Goal: Task Accomplishment & Management: Complete application form

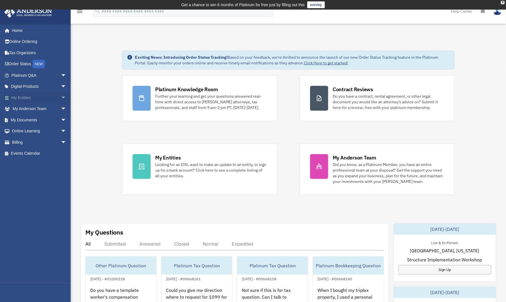
click at [61, 97] on span "arrow_drop_down" at bounding box center [66, 98] width 11 height 12
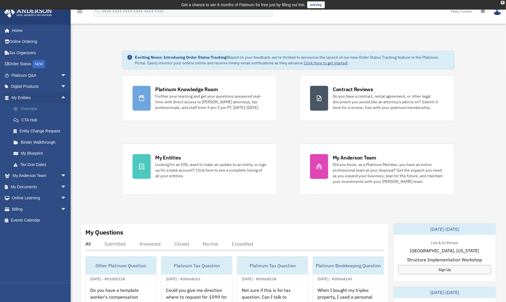
click at [47, 106] on link "Overview" at bounding box center [41, 108] width 67 height 11
click at [22, 109] on link "Overview" at bounding box center [41, 108] width 67 height 11
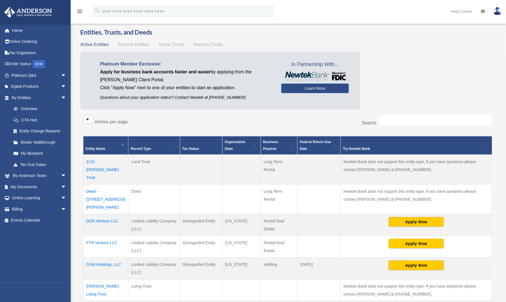
scroll to position [28, 0]
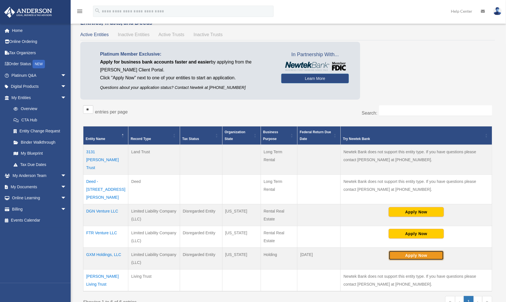
click at [420, 251] on button "Apply Now" at bounding box center [415, 256] width 55 height 10
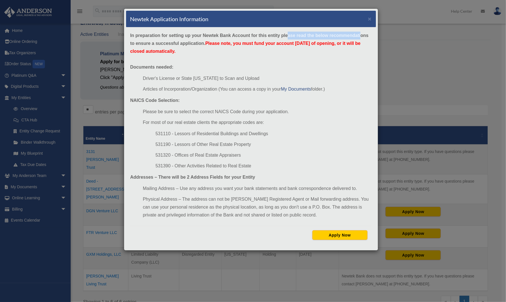
drag, startPoint x: 299, startPoint y: 34, endPoint x: 349, endPoint y: 36, distance: 49.5
click at [360, 36] on strong "In preparation for setting up your Newtek Bank Account for this entity please r…" at bounding box center [249, 43] width 238 height 21
drag, startPoint x: 186, startPoint y: 90, endPoint x: 246, endPoint y: 89, distance: 59.9
click at [246, 89] on li "Articles of Incorporation/Organization (You can access a copy in your My Docume…" at bounding box center [257, 89] width 229 height 8
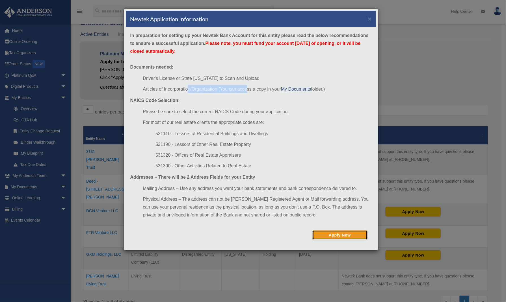
click at [339, 235] on button "Apply Now" at bounding box center [339, 236] width 55 height 10
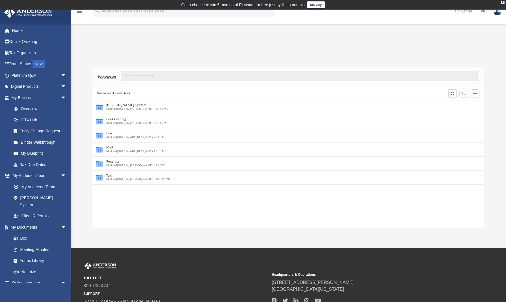
scroll to position [5, 5]
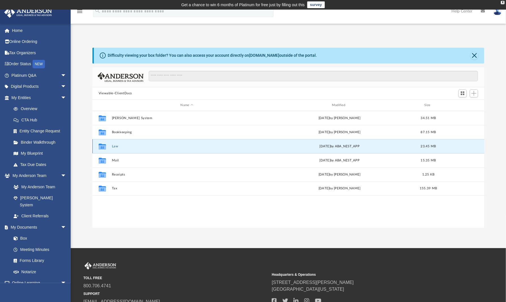
click at [114, 145] on button "Law" at bounding box center [187, 147] width 150 height 4
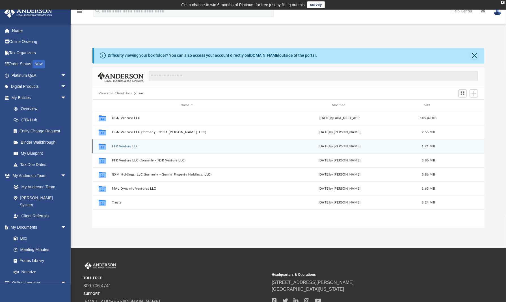
click at [114, 145] on button "FTR Venture LLC" at bounding box center [187, 147] width 150 height 4
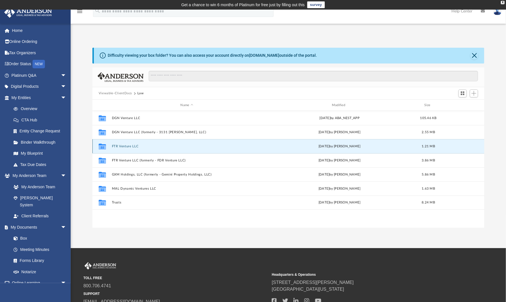
click at [114, 145] on button "FTR Venture LLC" at bounding box center [187, 147] width 150 height 4
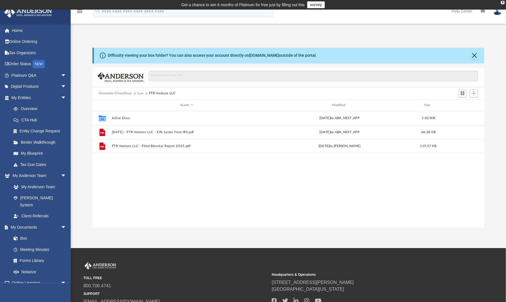
click at [142, 92] on button "Law" at bounding box center [140, 93] width 6 height 5
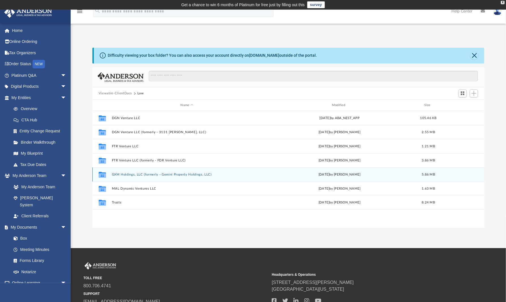
click at [120, 174] on button "GXM Holdings, LLC (formerly - Gemini Property Holdings, LLC)" at bounding box center [187, 175] width 150 height 4
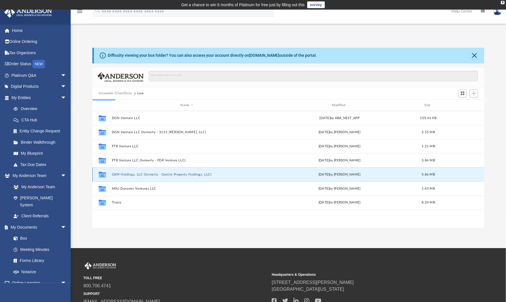
click at [120, 174] on button "GXM Holdings, LLC (formerly - Gemini Property Holdings, LLC)" at bounding box center [187, 175] width 150 height 4
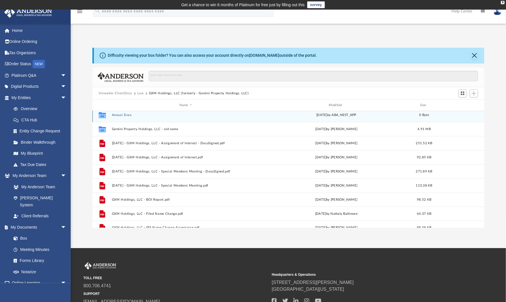
scroll to position [0, 0]
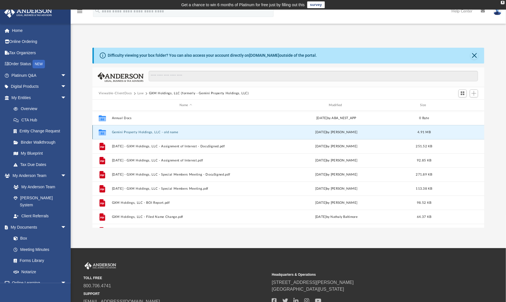
click at [144, 132] on button "Gemini Property Holdings, LLC - old name" at bounding box center [186, 133] width 148 height 4
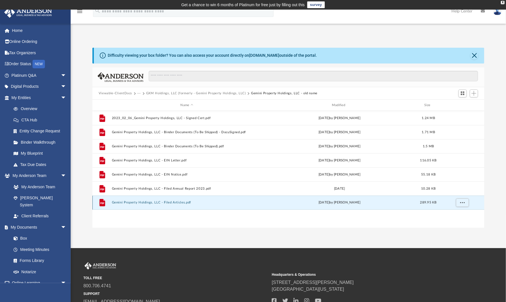
click at [186, 202] on button "Gemini Property Holdings, LLC - Filed Articles.pdf" at bounding box center [187, 203] width 150 height 4
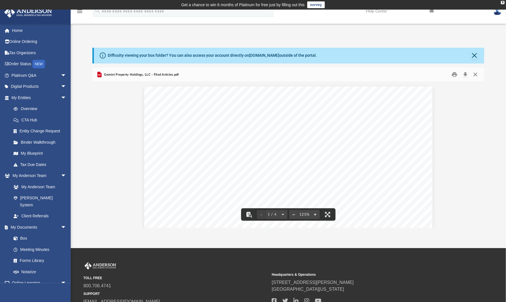
click at [475, 75] on button "Close" at bounding box center [475, 74] width 10 height 9
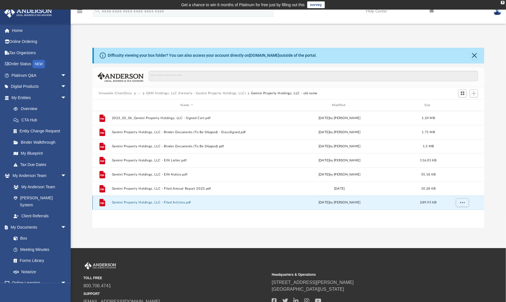
click at [184, 201] on button "Gemini Property Holdings, LLC - Filed Articles.pdf" at bounding box center [187, 203] width 150 height 4
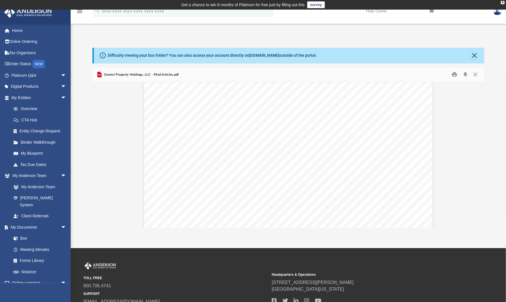
scroll to position [1380, 0]
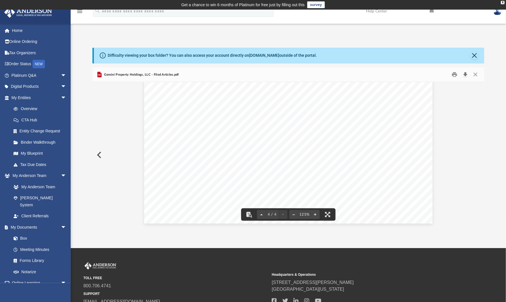
click at [466, 75] on button "Download" at bounding box center [465, 74] width 10 height 9
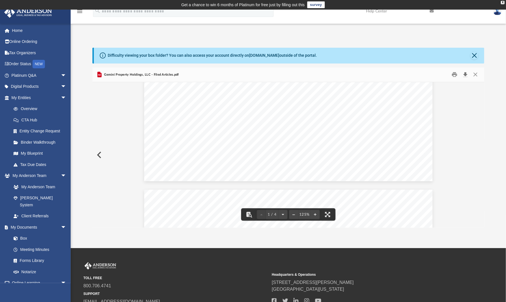
scroll to position [0, 0]
click at [477, 76] on button "Close" at bounding box center [475, 74] width 10 height 9
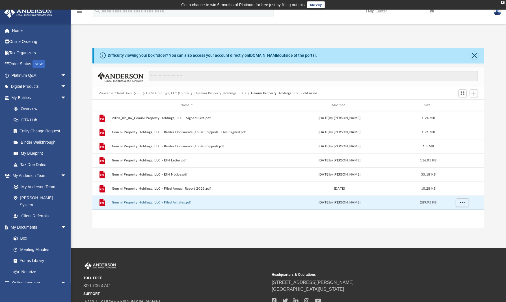
click at [207, 92] on button "GXM Holdings, LLC (formerly - Gemini Property Holdings, LLC)" at bounding box center [196, 93] width 100 height 5
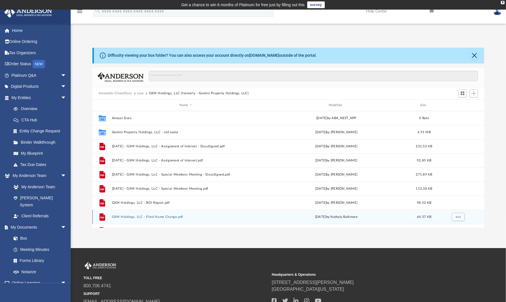
click at [169, 215] on div "File GXM Holdings, LLC - Filed Name Change.pdf Thu Feb 8 2024 by Nathaly Baltim…" at bounding box center [288, 217] width 392 height 14
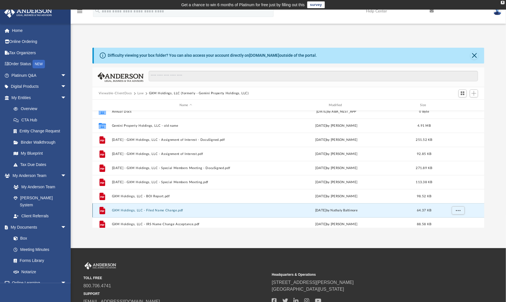
scroll to position [10, 0]
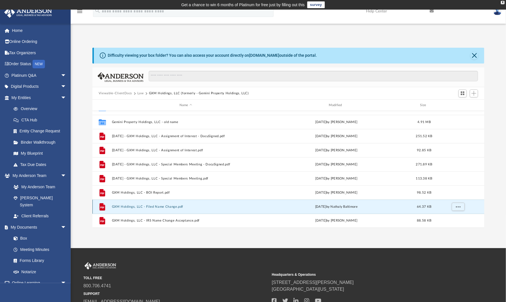
click at [175, 204] on div "File GXM Holdings, LLC - Filed Name Change.pdf Thu Feb 8 2024 by Nathaly Baltim…" at bounding box center [288, 207] width 392 height 14
click at [175, 206] on button "GXM Holdings, LLC - Filed Name Change.pdf" at bounding box center [186, 207] width 148 height 4
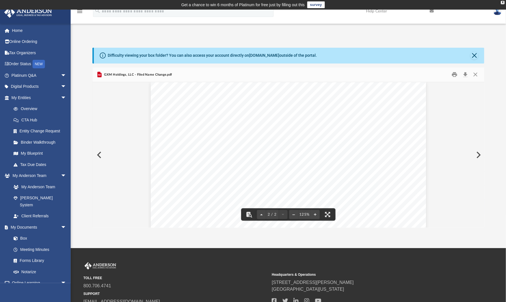
scroll to position [396, 0]
click at [465, 75] on button "Download" at bounding box center [465, 74] width 10 height 9
click at [477, 73] on button "Close" at bounding box center [475, 74] width 10 height 9
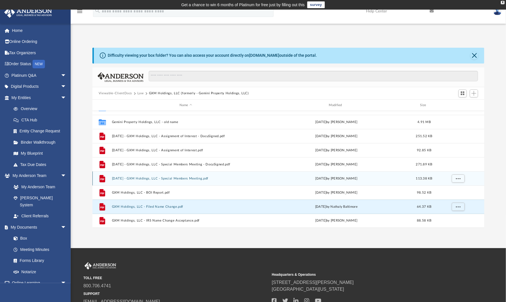
scroll to position [0, 0]
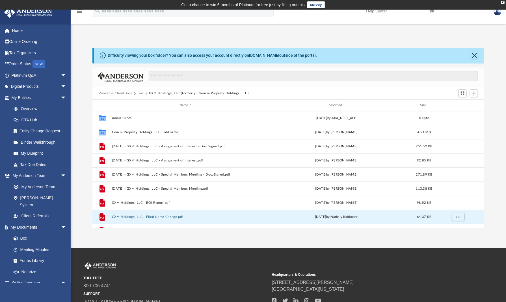
click at [163, 93] on button "GXM Holdings, LLC (formerly - Gemini Property Holdings, LLC)" at bounding box center [199, 93] width 100 height 5
click at [137, 94] on button "Law" at bounding box center [140, 93] width 6 height 5
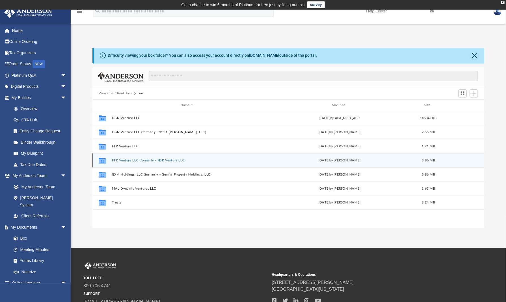
click at [136, 159] on button "FTR Venture LLC (formerly - FDR Venture LLC)" at bounding box center [187, 161] width 150 height 4
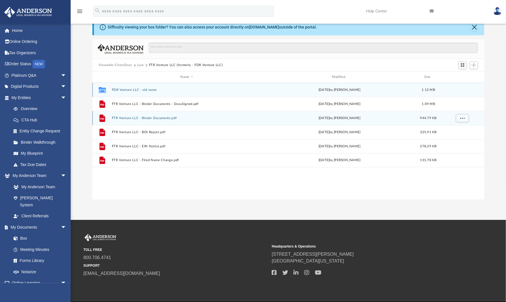
scroll to position [47, 0]
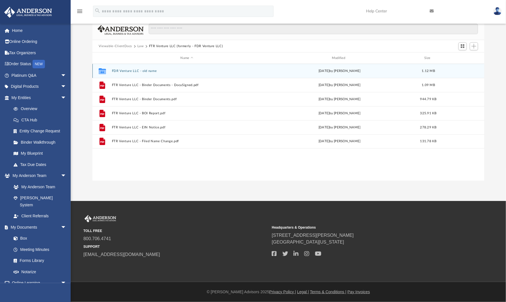
click at [124, 69] on div "Collaborated Folder FDR Venture LLC - old name Thu Feb 1 2024 by Zoe Doyle 1.12…" at bounding box center [288, 71] width 392 height 14
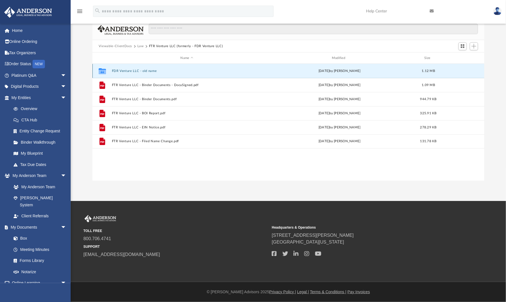
click at [124, 71] on button "FDR Venture LLC - old name" at bounding box center [187, 71] width 150 height 4
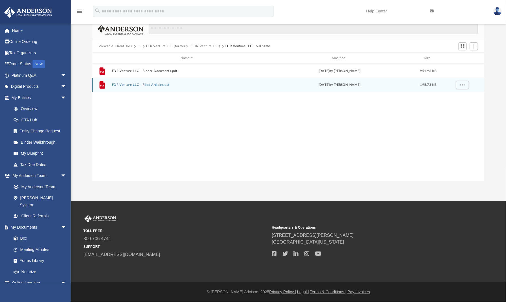
click at [159, 86] on button "FDR Venture LLC - Filed Articles.pdf" at bounding box center [187, 85] width 150 height 4
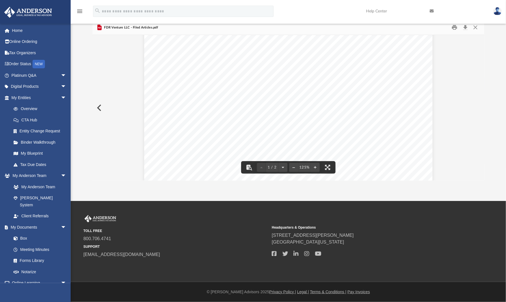
scroll to position [28, 0]
click at [467, 27] on button "Download" at bounding box center [465, 27] width 10 height 9
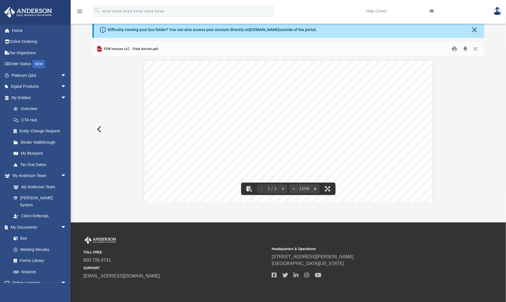
scroll to position [0, 0]
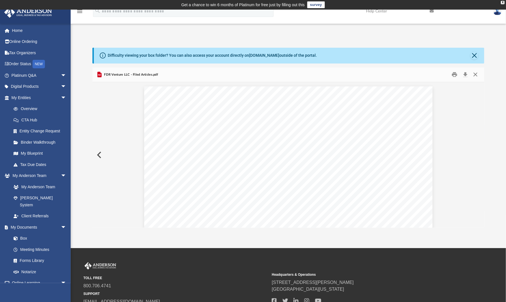
click at [478, 73] on button "Close" at bounding box center [475, 74] width 10 height 9
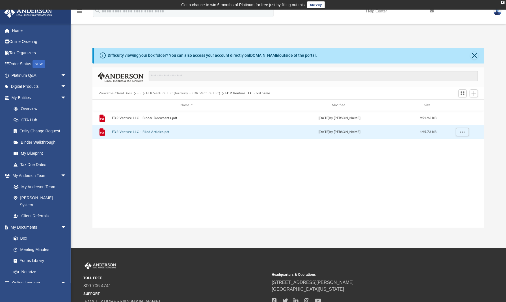
click at [138, 92] on button "···" at bounding box center [139, 93] width 4 height 5
click at [144, 102] on li "Law" at bounding box center [143, 103] width 6 height 6
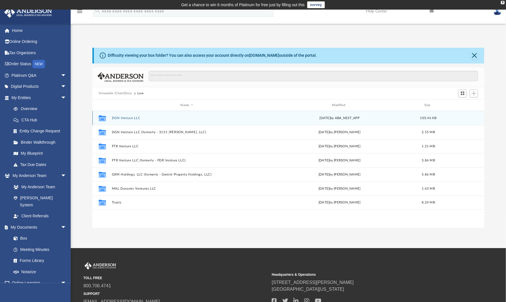
click at [125, 118] on button "DGN Venture LLC" at bounding box center [187, 118] width 150 height 4
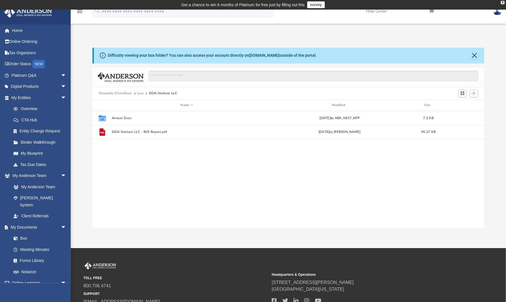
click at [141, 92] on button "Law" at bounding box center [140, 93] width 6 height 5
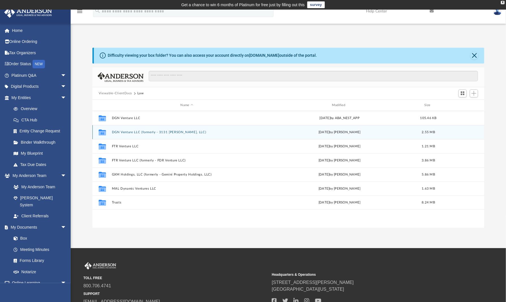
click at [133, 131] on button "DGN Venture LLC (formerly - 3131 Dignan, LLC)" at bounding box center [187, 133] width 150 height 4
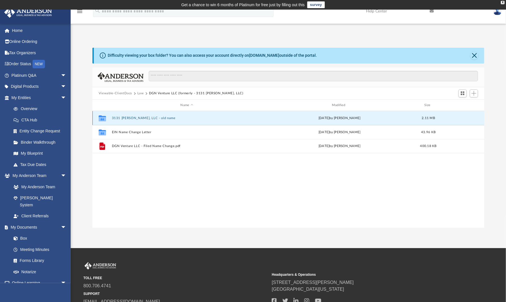
click at [136, 118] on button "3131 Dignan, LLC - old name" at bounding box center [187, 118] width 150 height 4
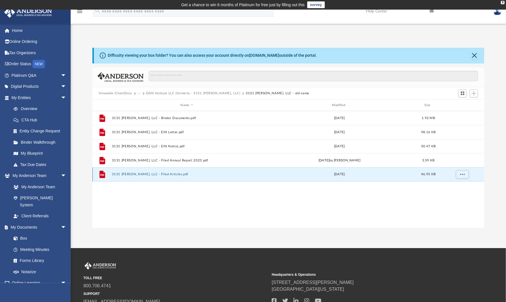
click at [160, 173] on button "3131 Dignan, LLC - Filed Articles.pdf" at bounding box center [187, 175] width 150 height 4
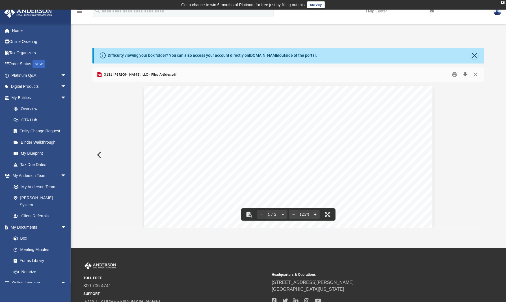
click at [466, 75] on button "Download" at bounding box center [465, 74] width 10 height 9
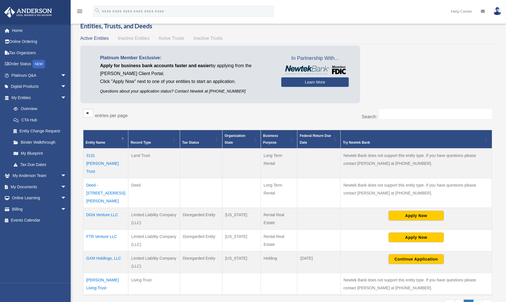
scroll to position [33, 0]
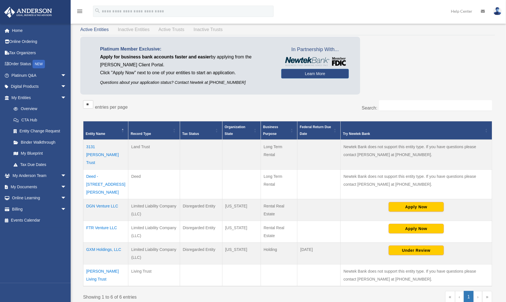
scroll to position [33, 0]
click at [432, 224] on button "Apply Now" at bounding box center [415, 229] width 55 height 10
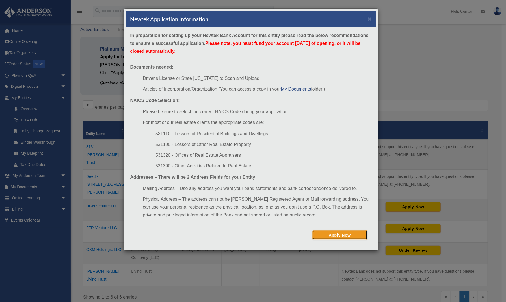
click at [360, 233] on button "Apply Now" at bounding box center [339, 236] width 55 height 10
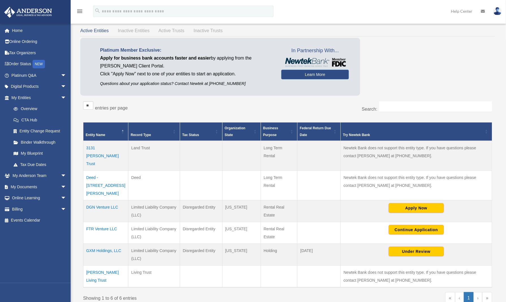
scroll to position [33, 0]
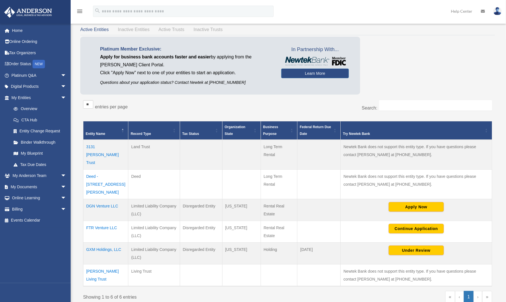
click at [435, 54] on div "Platinum Member Exclusive: Apply for business bank accounts faster and easier b…" at bounding box center [287, 67] width 414 height 61
click at [414, 224] on button "Continue Application" at bounding box center [415, 229] width 55 height 10
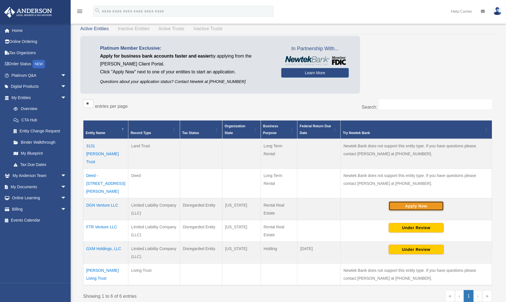
click at [416, 201] on button "Apply Now" at bounding box center [415, 206] width 55 height 10
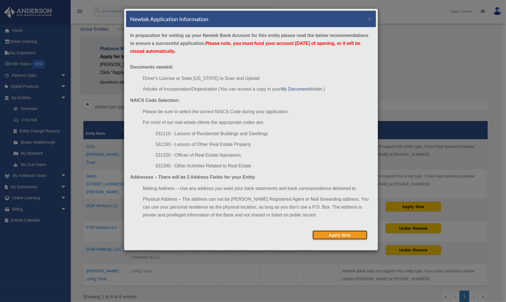
click at [354, 236] on button "Apply Now" at bounding box center [339, 236] width 55 height 10
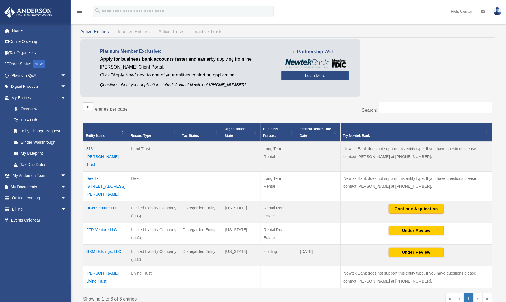
scroll to position [34, 0]
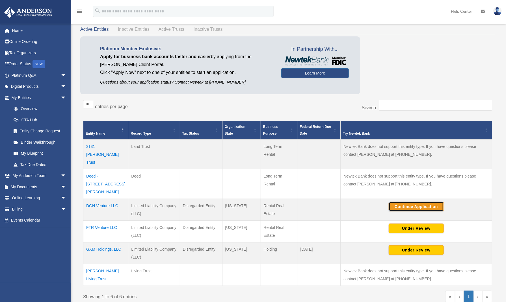
click at [431, 202] on button "Continue Application" at bounding box center [415, 207] width 55 height 10
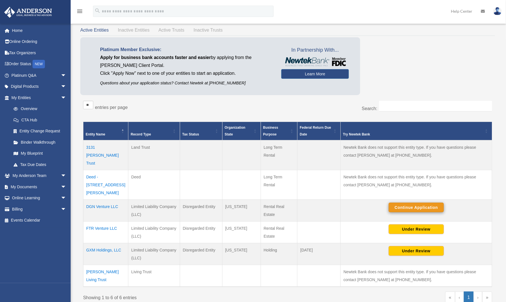
scroll to position [34, 0]
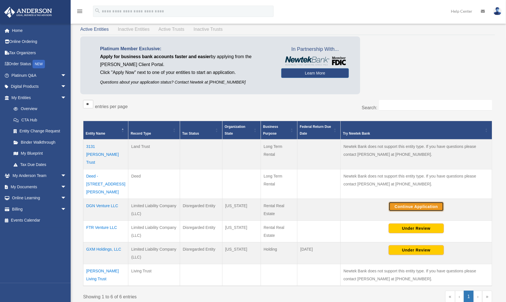
click at [411, 202] on button "Continue Application" at bounding box center [415, 207] width 55 height 10
